Goal: Information Seeking & Learning: Learn about a topic

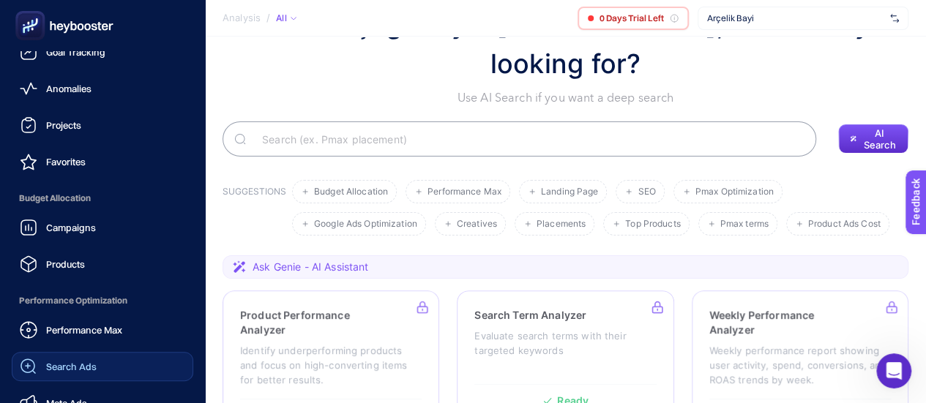
scroll to position [73, 0]
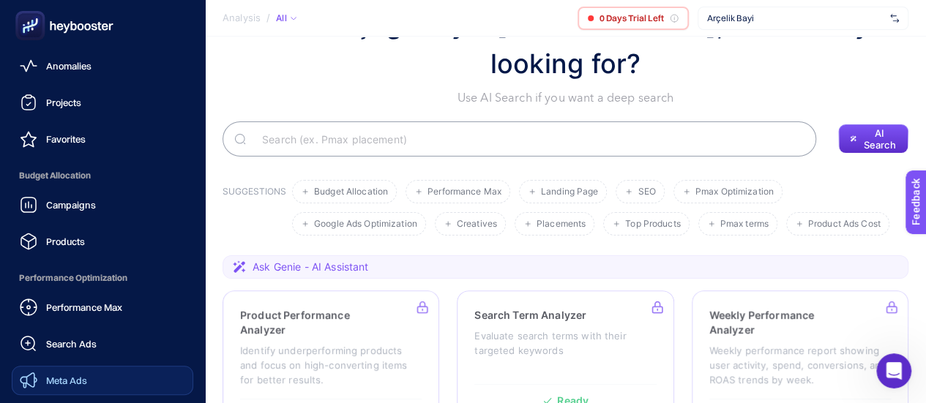
click at [95, 378] on link "Meta Ads" at bounding box center [102, 380] width 181 height 29
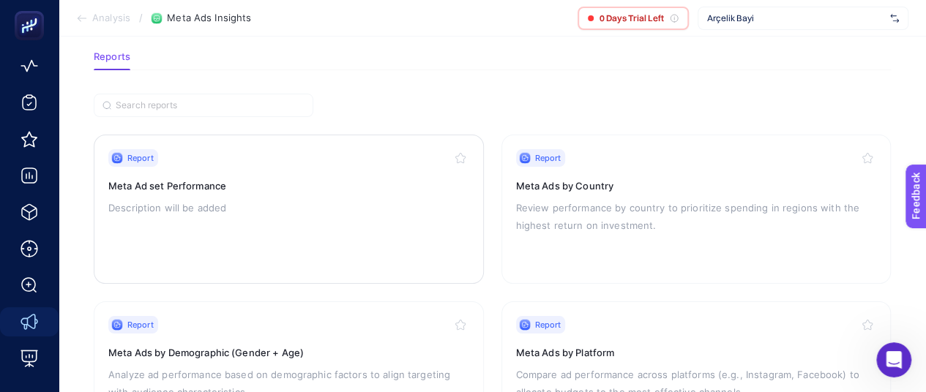
click at [237, 213] on p "Description will be added" at bounding box center [288, 208] width 361 height 18
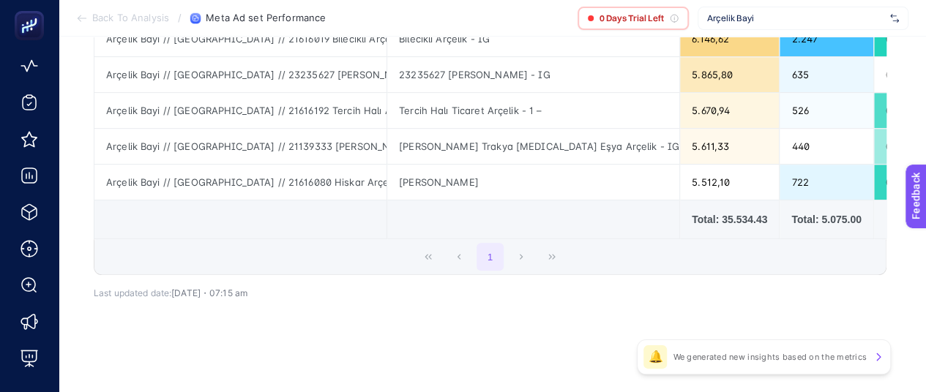
scroll to position [296, 7]
click at [515, 258] on div "1" at bounding box center [489, 256] width 791 height 35
click at [518, 260] on div "1" at bounding box center [489, 256] width 791 height 35
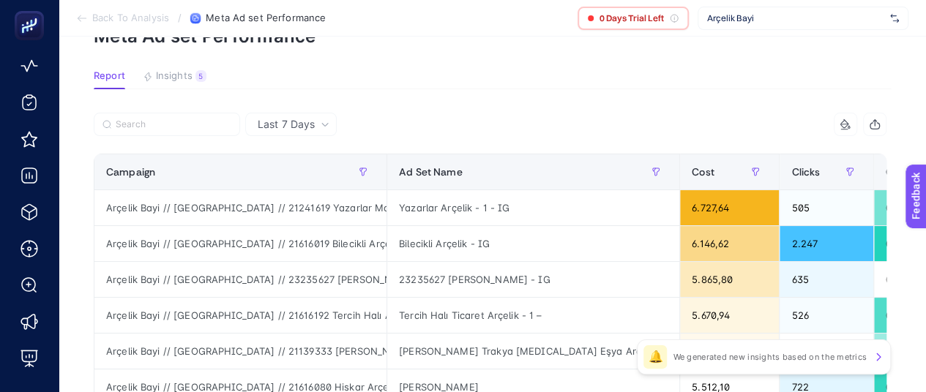
scroll to position [0, 7]
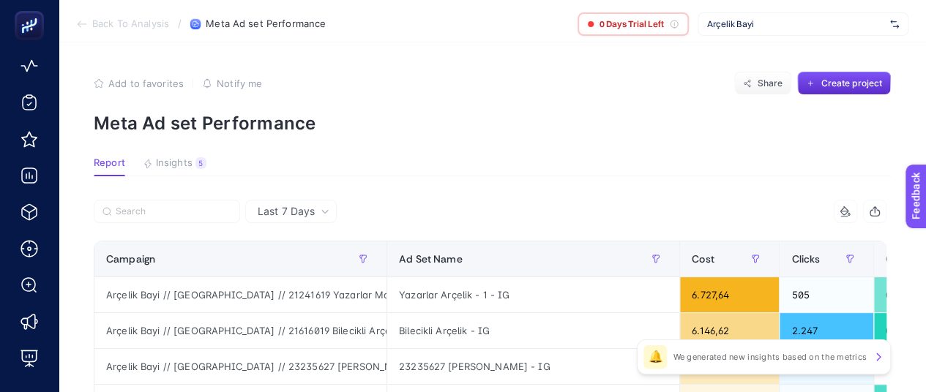
click at [274, 211] on span "Last 7 Days" at bounding box center [286, 211] width 57 height 15
click at [156, 165] on span "Insights" at bounding box center [174, 163] width 37 height 12
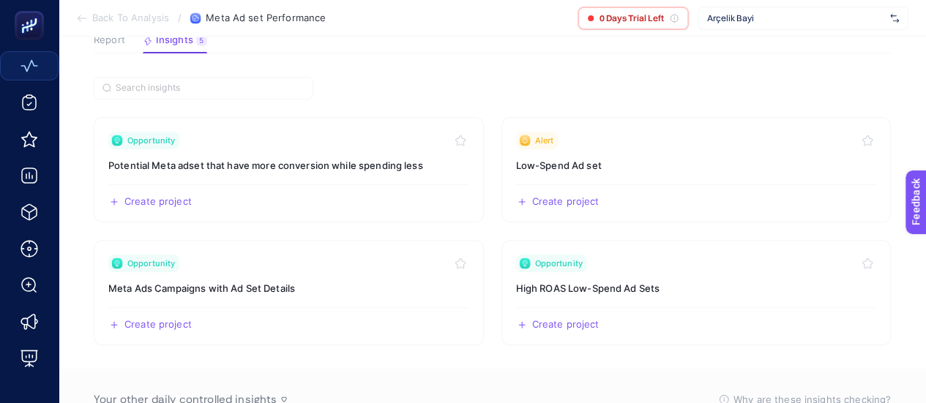
scroll to position [146, 0]
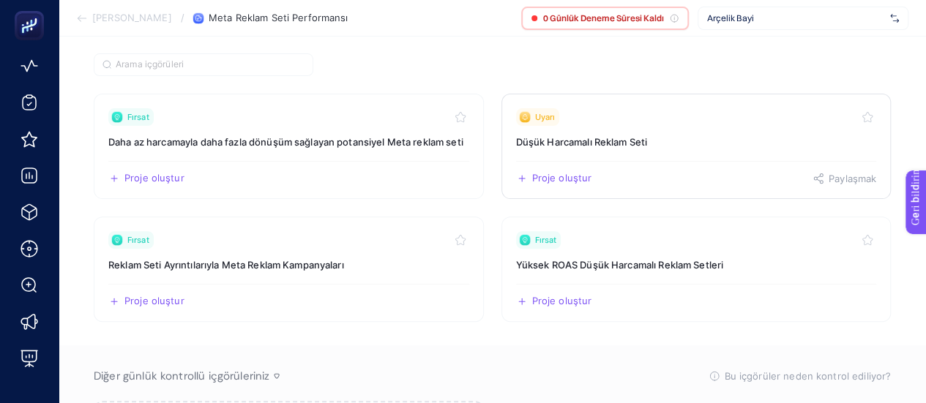
click at [576, 148] on h3 "Düşük Harcamalı Reklam Seti" at bounding box center [696, 142] width 361 height 15
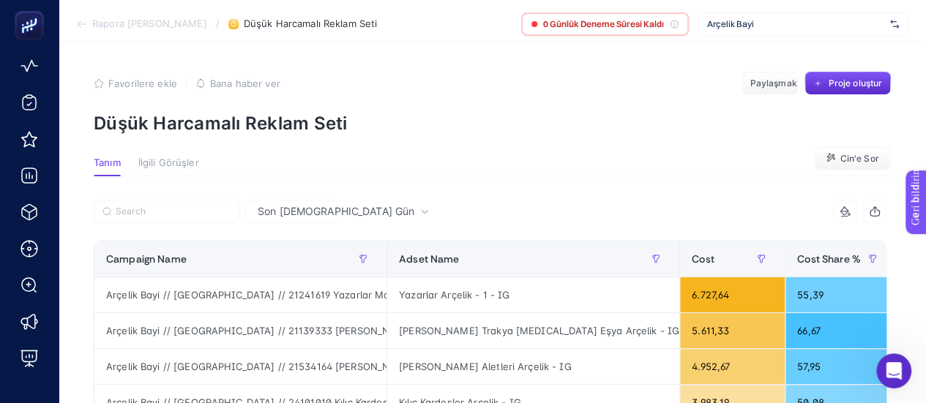
click at [274, 209] on font "Son [DEMOGRAPHIC_DATA] Gün" at bounding box center [336, 211] width 157 height 12
click at [283, 244] on font "Son [DEMOGRAPHIC_DATA] Gün" at bounding box center [311, 257] width 113 height 42
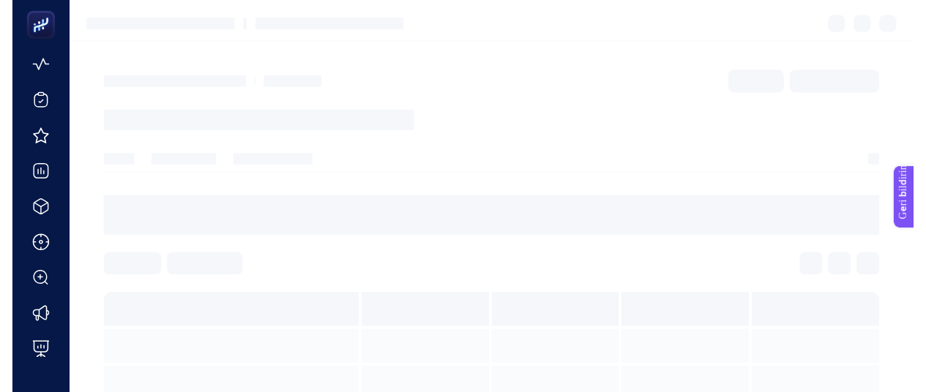
scroll to position [146, 0]
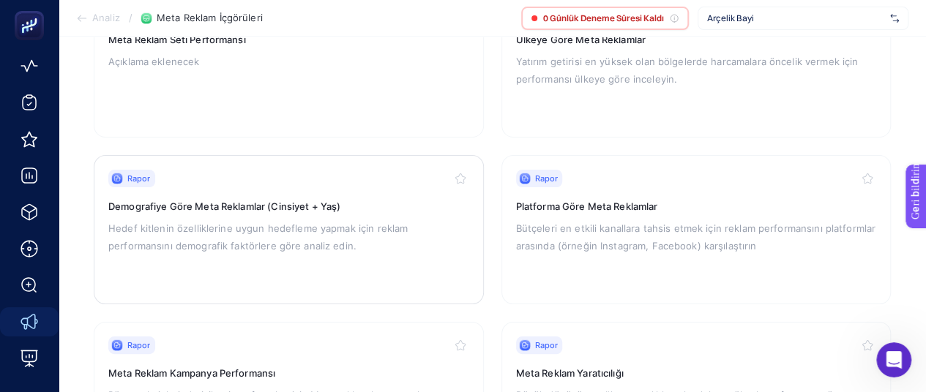
scroll to position [293, 0]
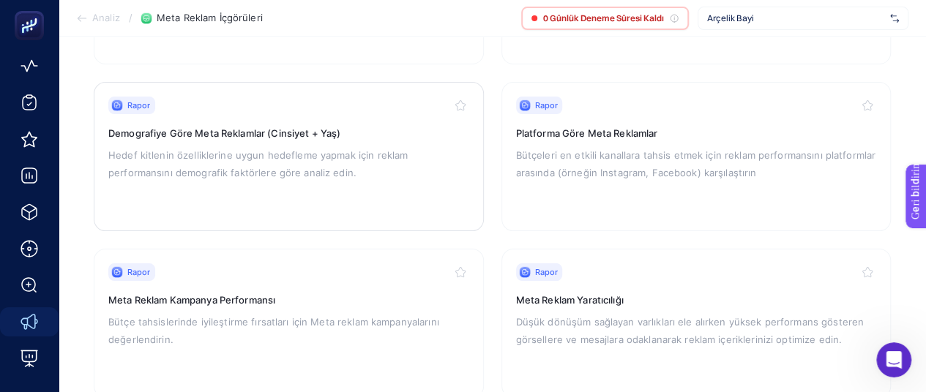
click at [288, 179] on p "Hedef kitlenin özelliklerine uygun hedefleme yapmak için reklam performansını d…" at bounding box center [288, 163] width 361 height 35
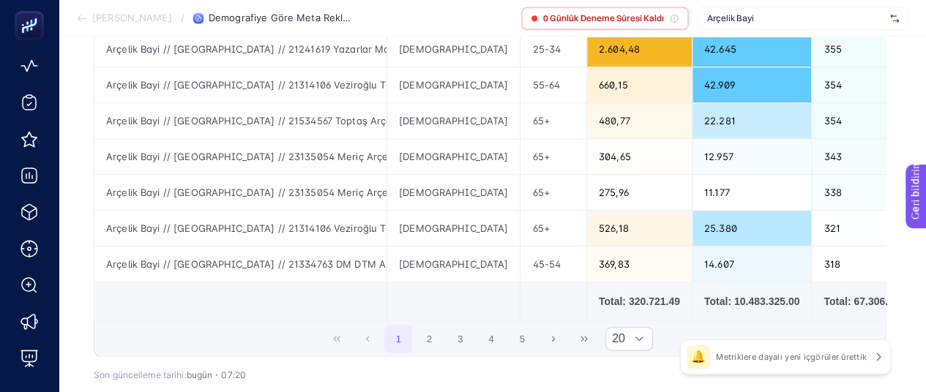
scroll to position [732, 7]
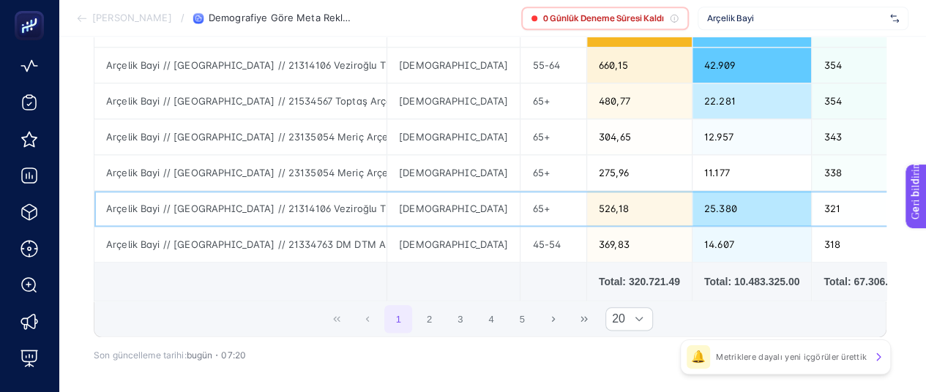
click at [353, 203] on div "Arçelik Bayi // [GEOGRAPHIC_DATA] // 21314106 Veziroğlu Ticaret - ÇYK // [GEOGR…" at bounding box center [240, 208] width 292 height 35
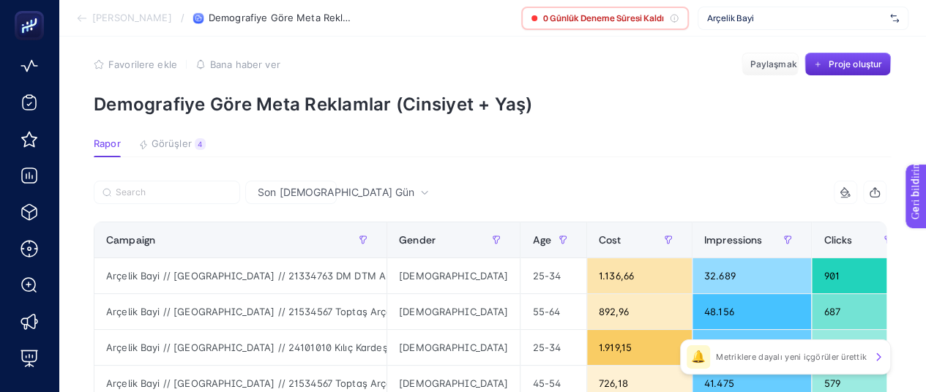
scroll to position [0, 7]
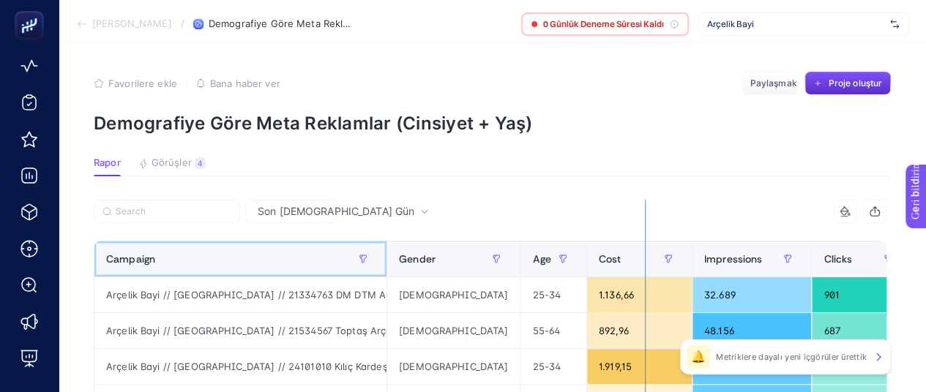
drag, startPoint x: 378, startPoint y: 261, endPoint x: 638, endPoint y: 260, distance: 260.5
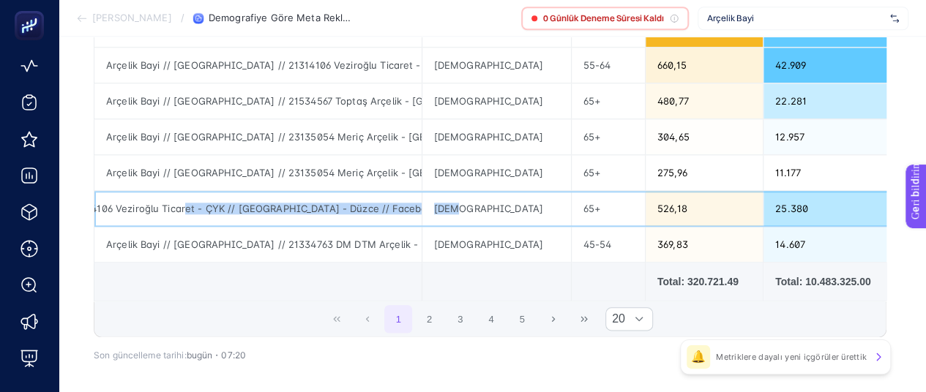
scroll to position [0, 494]
drag, startPoint x: 383, startPoint y: 201, endPoint x: 498, endPoint y: 200, distance: 114.2
click at [498, 200] on div "[DEMOGRAPHIC_DATA]" at bounding box center [496, 208] width 149 height 35
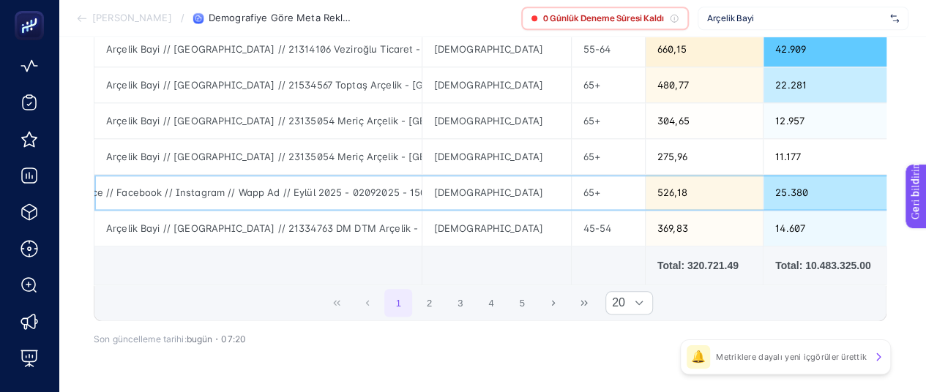
scroll to position [794, 7]
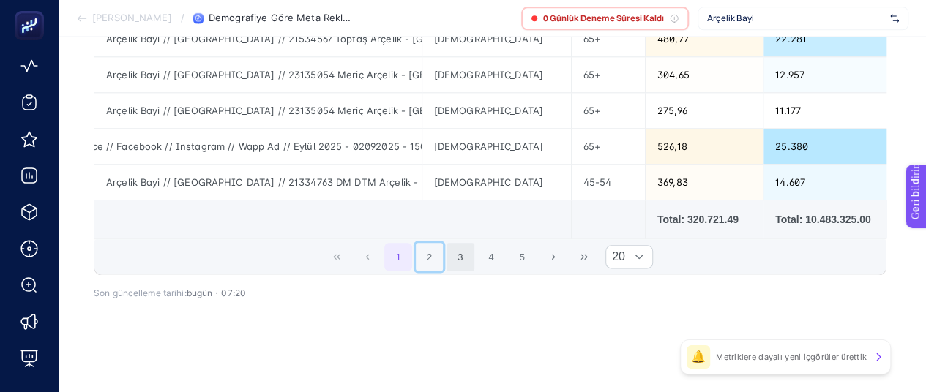
click at [423, 259] on button "2" at bounding box center [430, 257] width 28 height 28
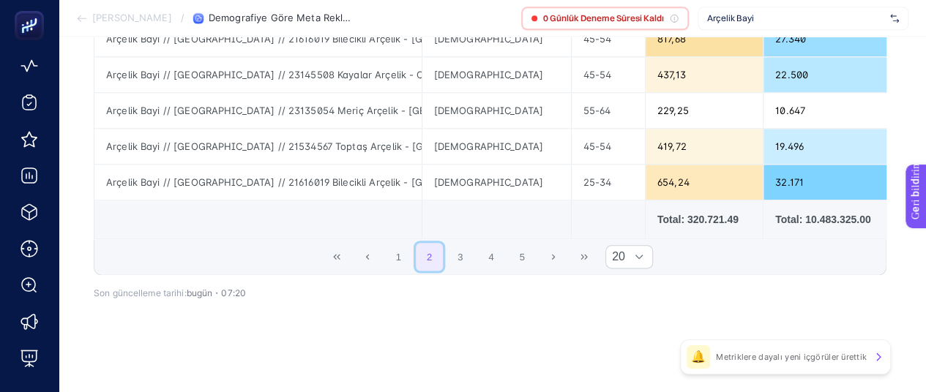
scroll to position [355, 7]
